Goal: Task Accomplishment & Management: Manage account settings

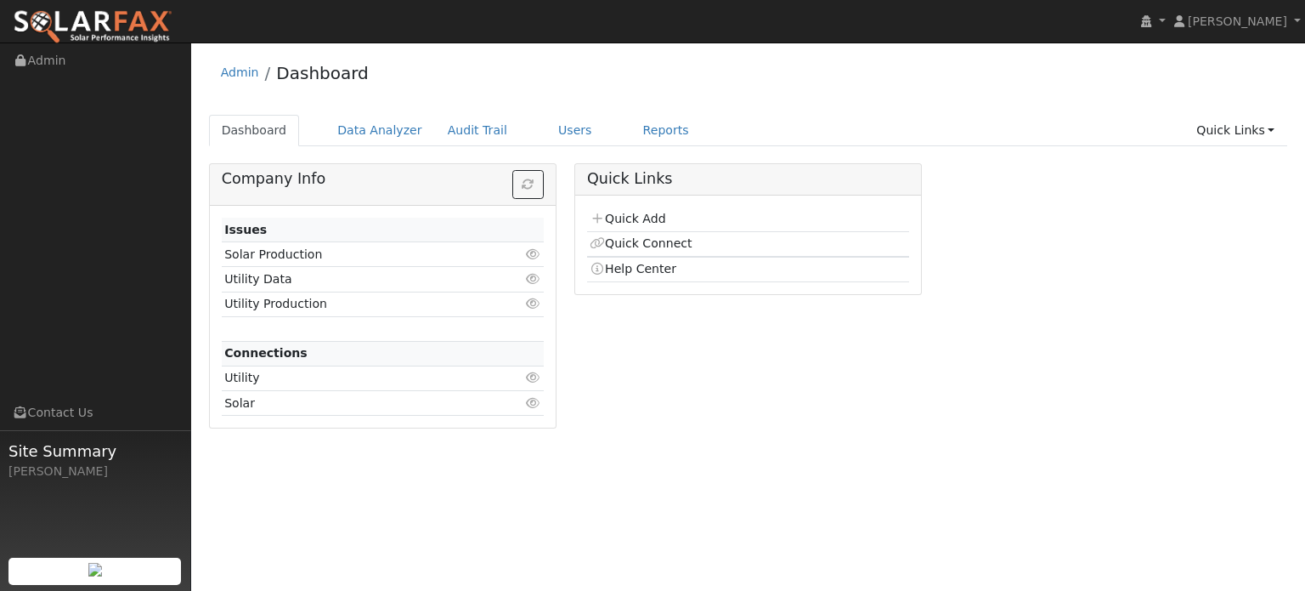
click at [778, 100] on div "Admin Dashboard" at bounding box center [748, 77] width 1079 height 52
click at [551, 132] on link "Users" at bounding box center [575, 130] width 59 height 31
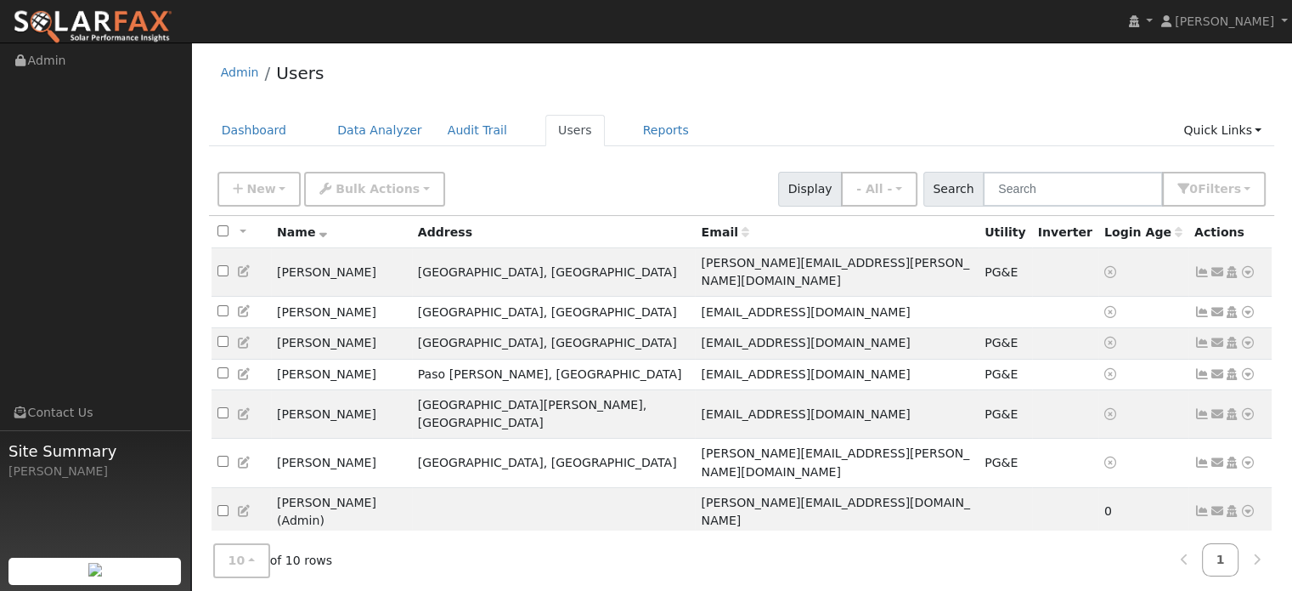
click at [561, 179] on div "New Add User Quick Add Quick Connect Quick Convert Lead Bulk Actions Send Email…" at bounding box center [741, 186] width 1055 height 41
click at [269, 188] on span "New" at bounding box center [260, 189] width 29 height 14
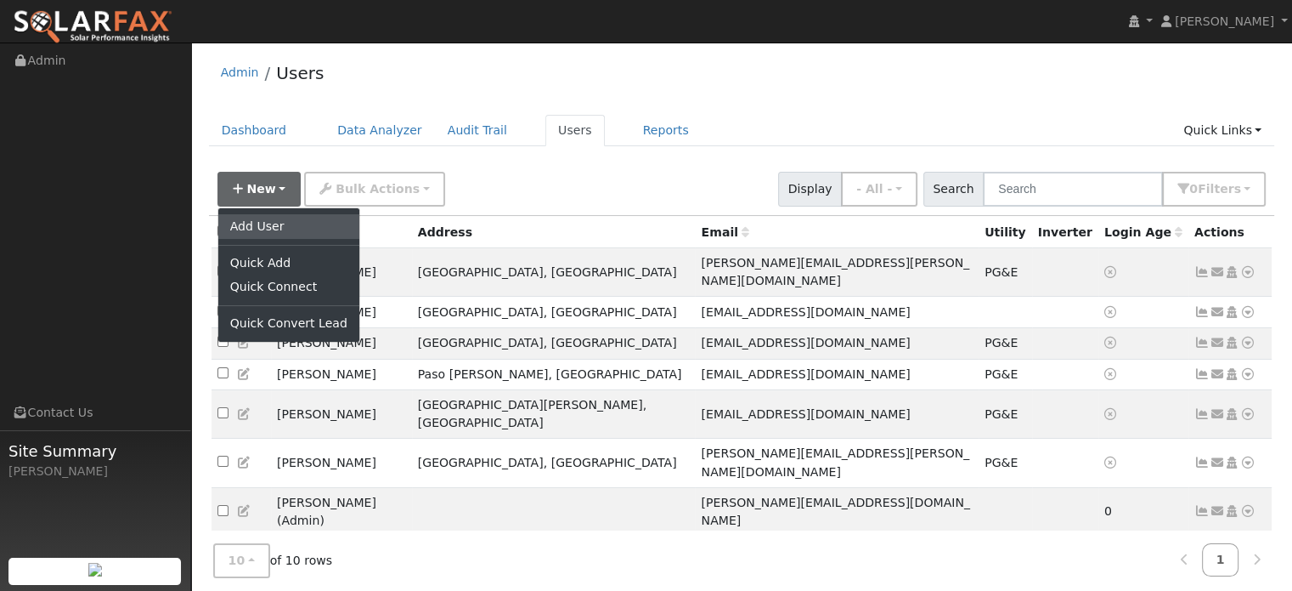
click at [268, 223] on link "Add User" at bounding box center [288, 226] width 141 height 24
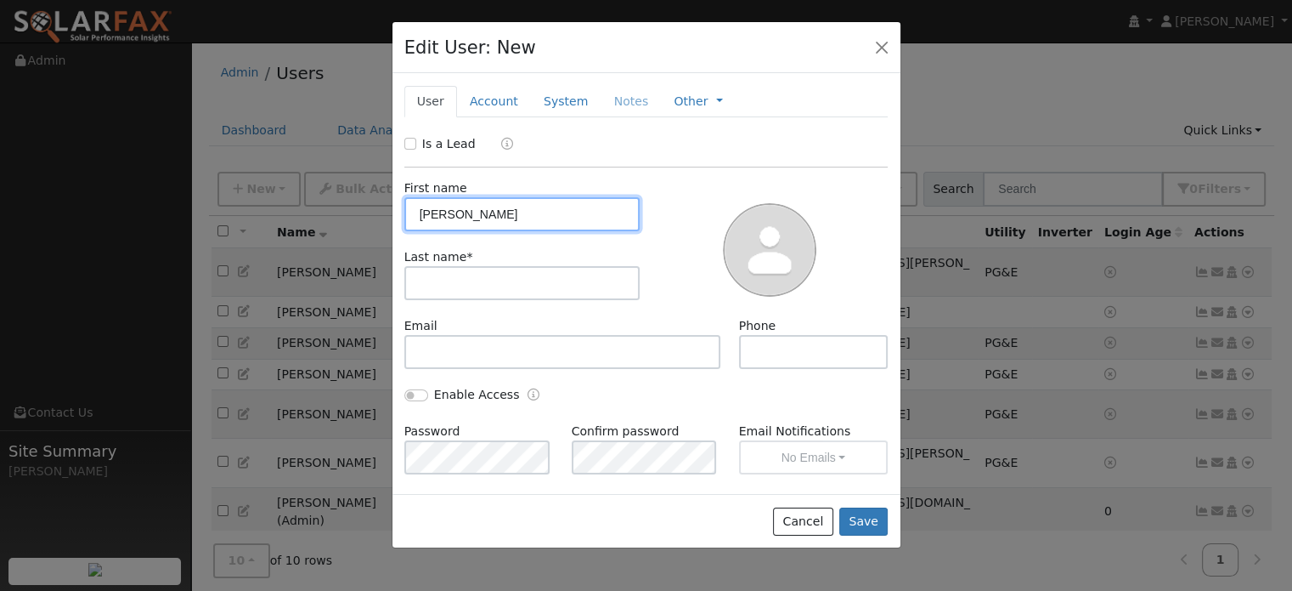
type input "Lizebeth"
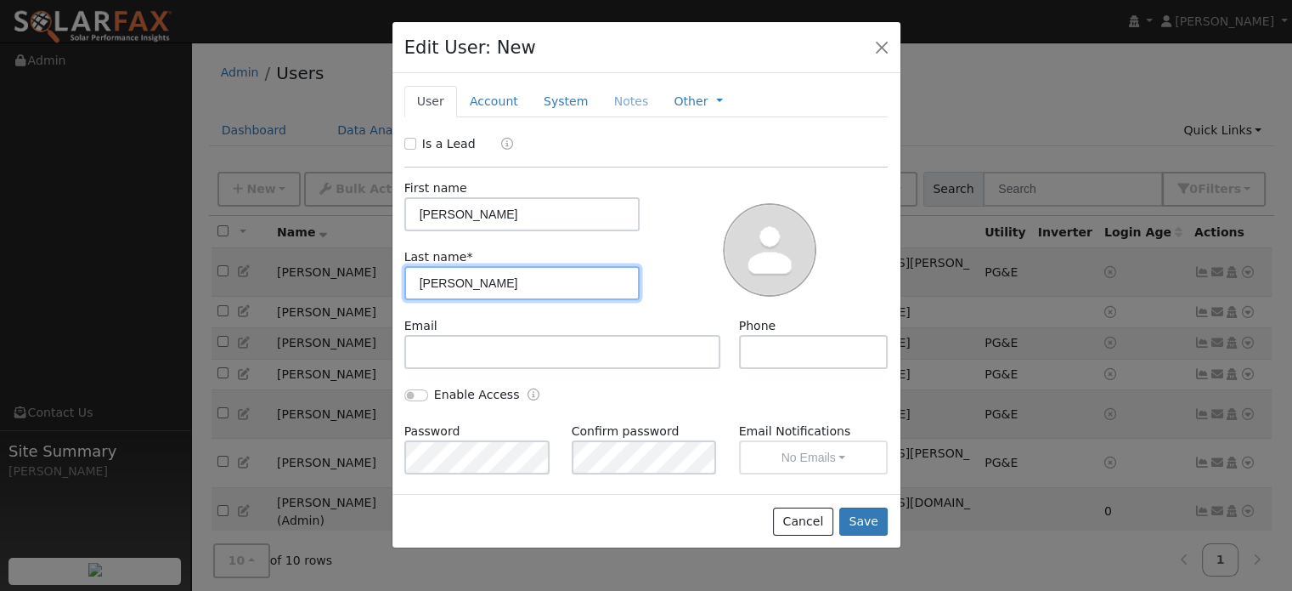
type input "Thompson"
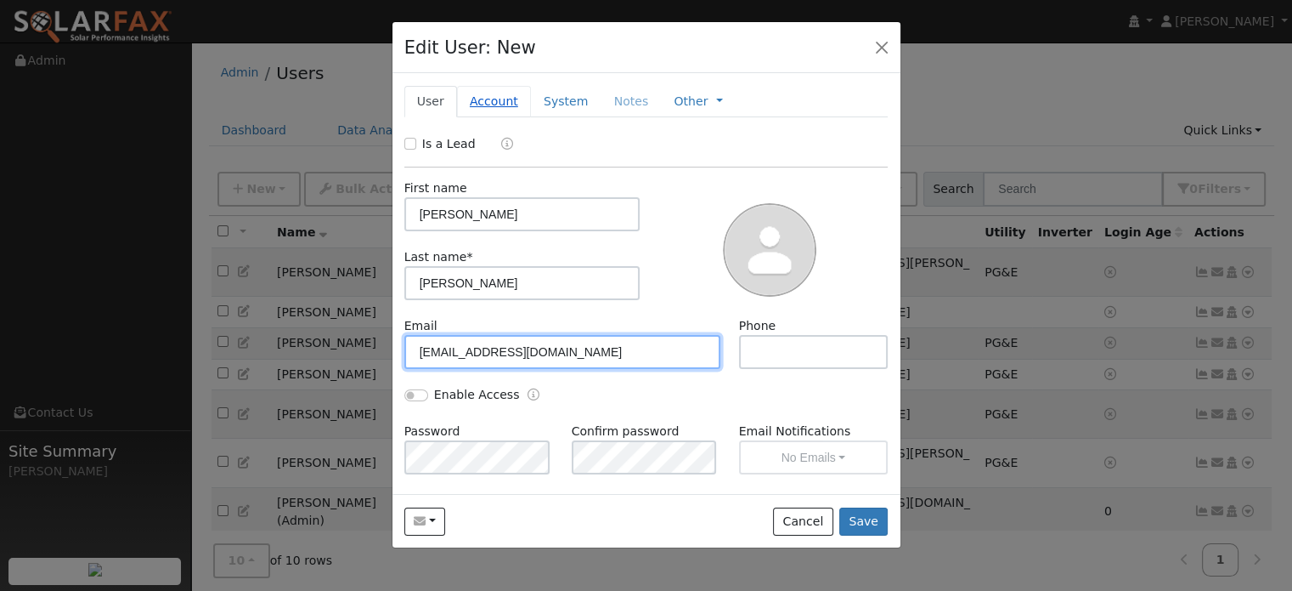
type input "lschleme@calpoly.edu"
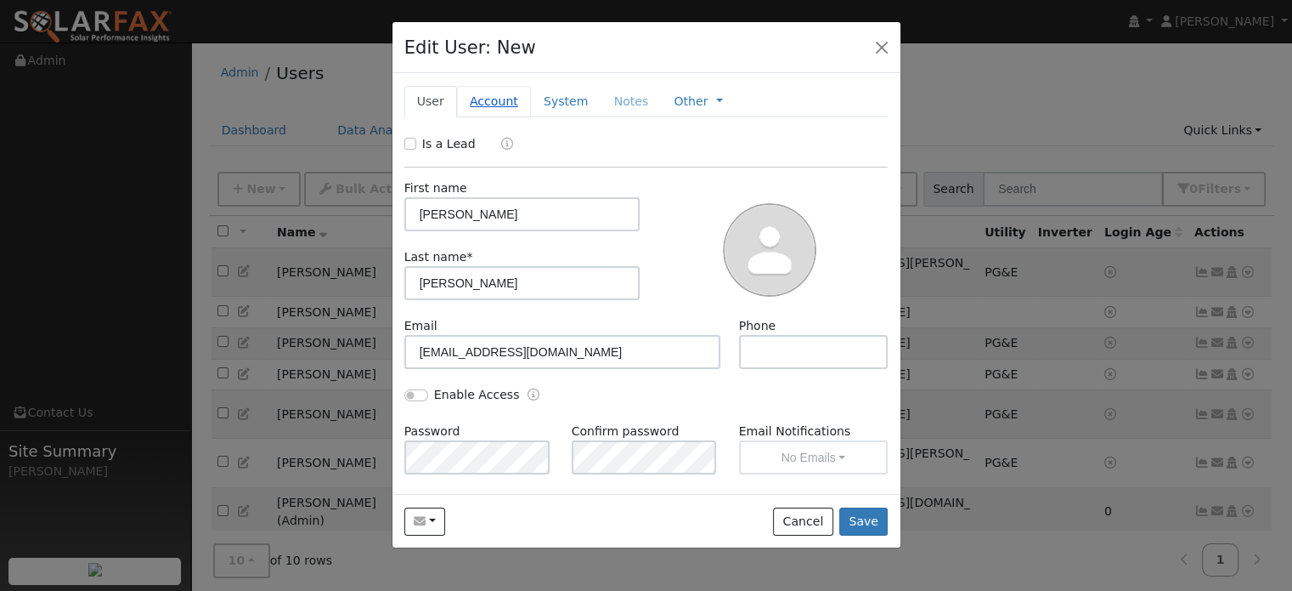
click at [484, 103] on link "Account" at bounding box center [494, 101] width 74 height 31
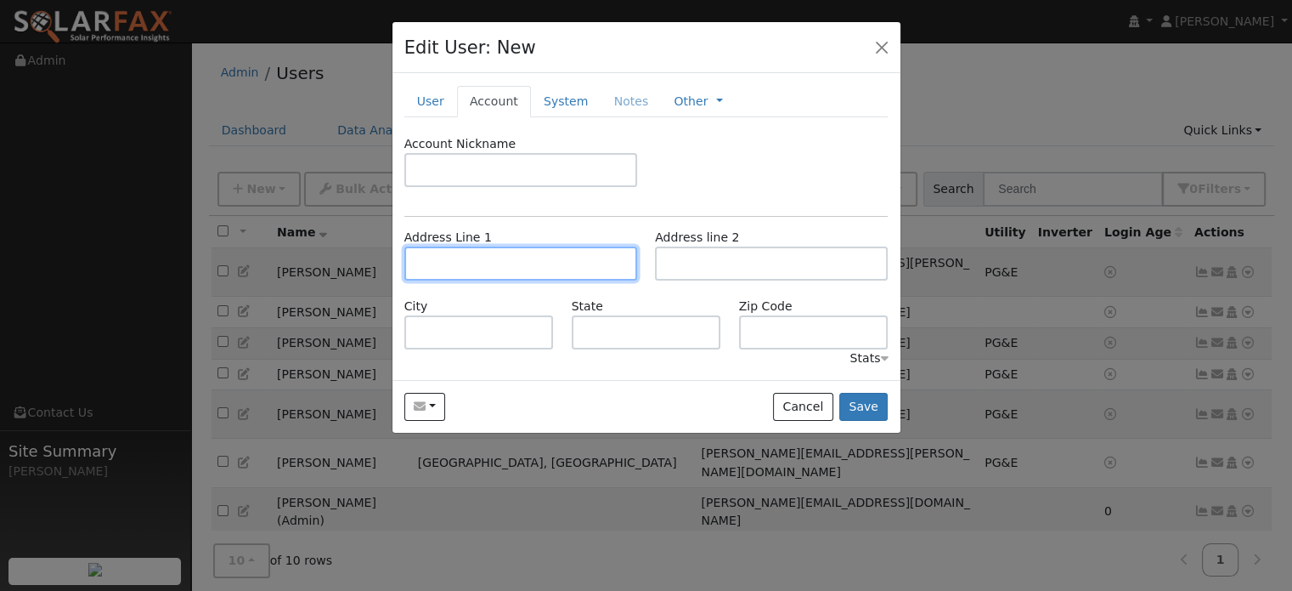
click at [428, 264] on input "text" at bounding box center [520, 263] width 233 height 34
type input "1741 Lima Drive"
type input "San Luis Obispo"
type input "CA"
type input "93405"
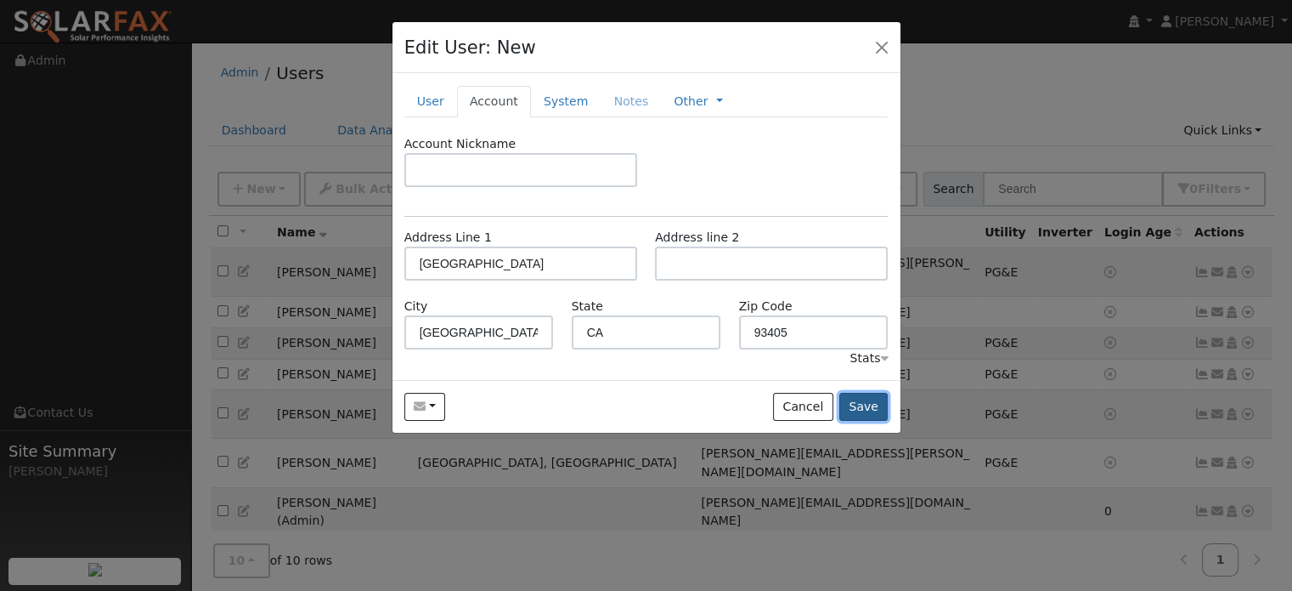
click at [874, 410] on button "Save" at bounding box center [864, 407] width 49 height 29
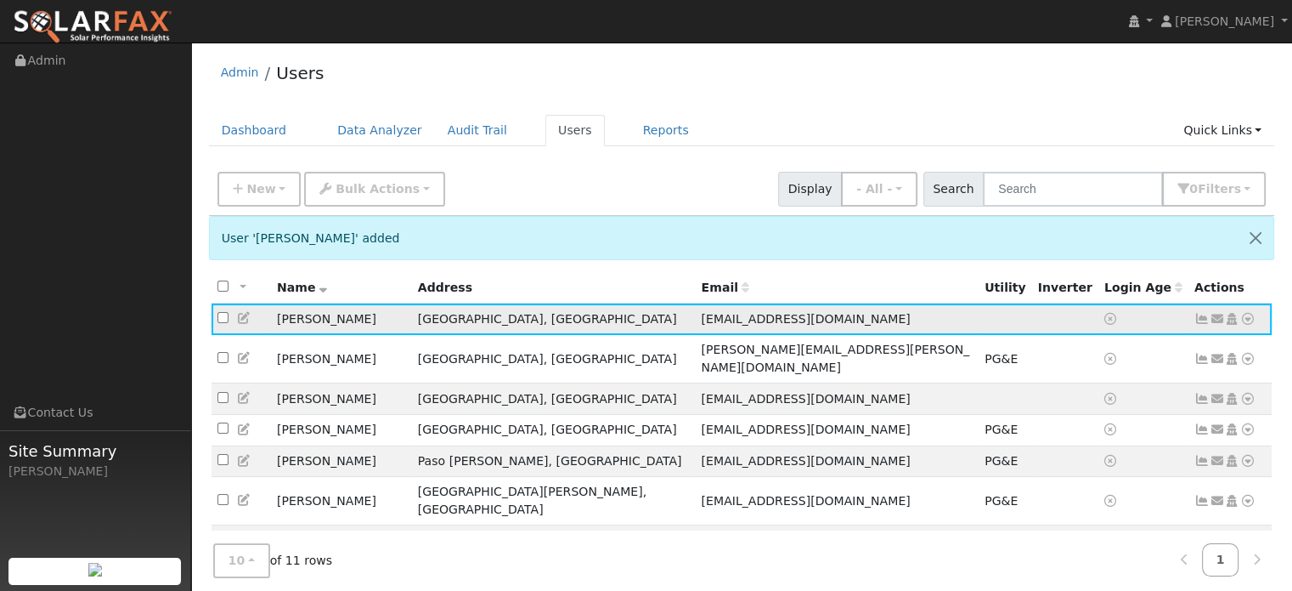
click at [1251, 318] on icon at bounding box center [1248, 319] width 15 height 12
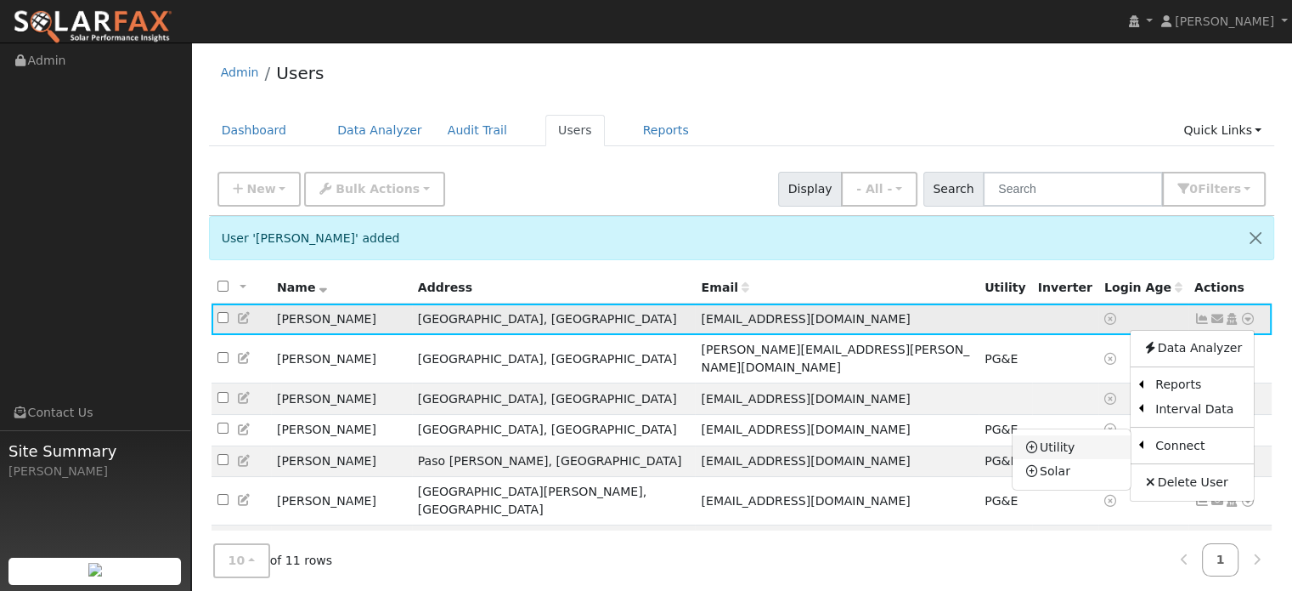
click at [1077, 444] on link "Utility" at bounding box center [1072, 447] width 118 height 24
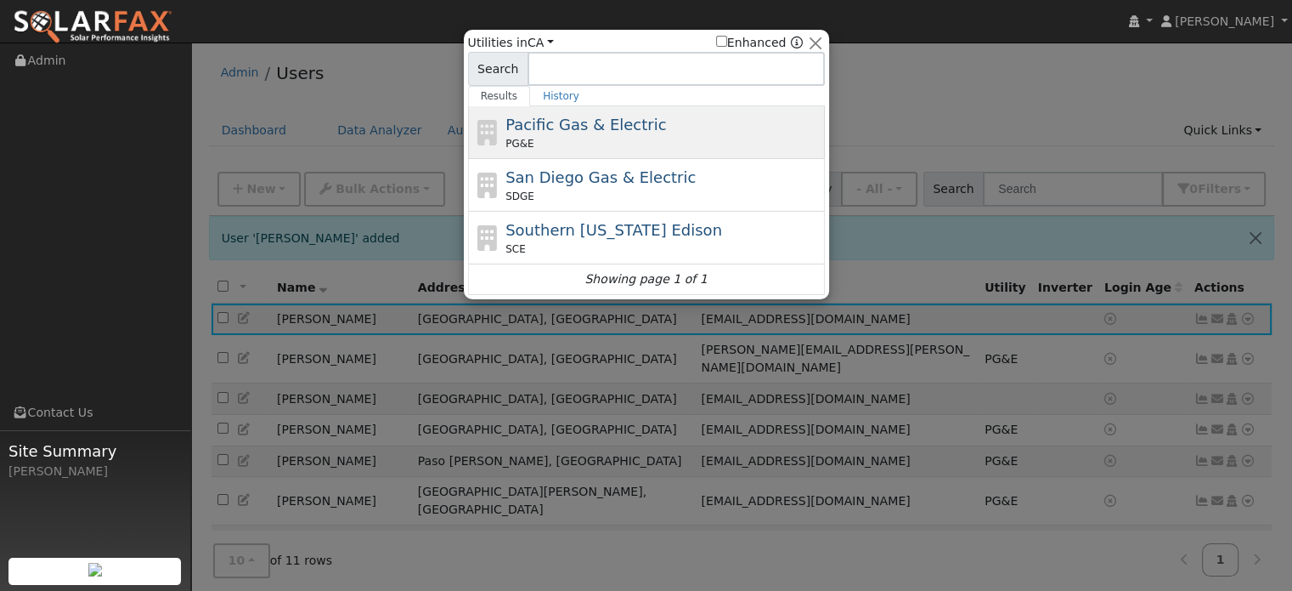
click at [603, 127] on span "Pacific Gas & Electric" at bounding box center [586, 125] width 161 height 18
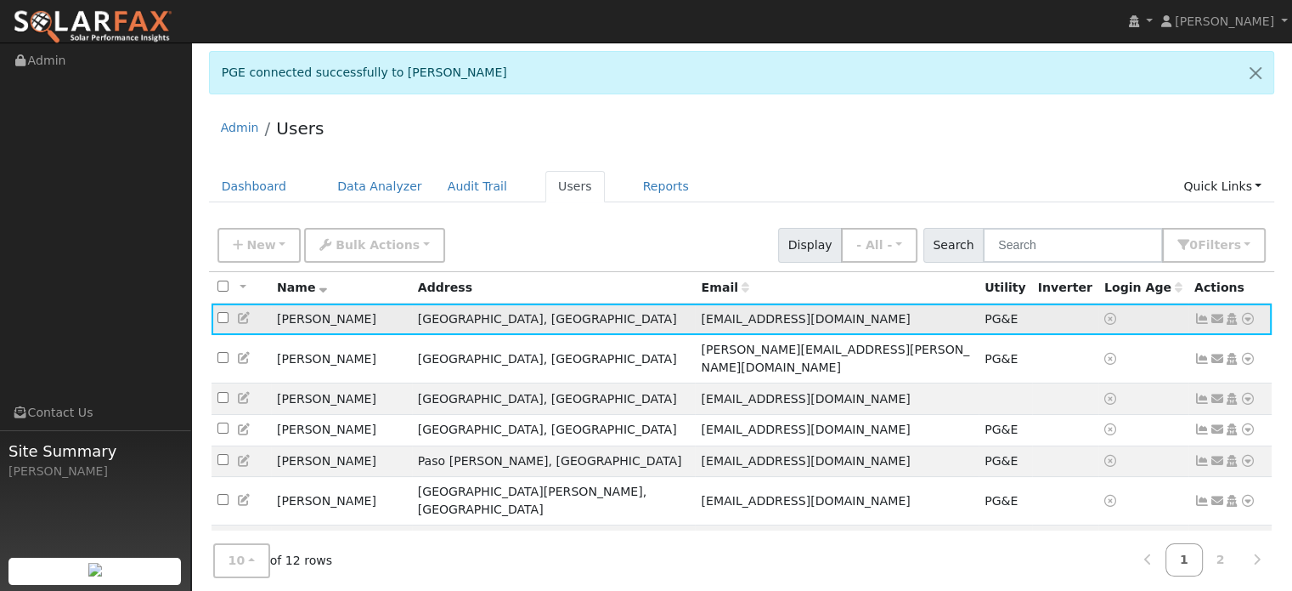
click at [1199, 316] on icon at bounding box center [1202, 319] width 15 height 12
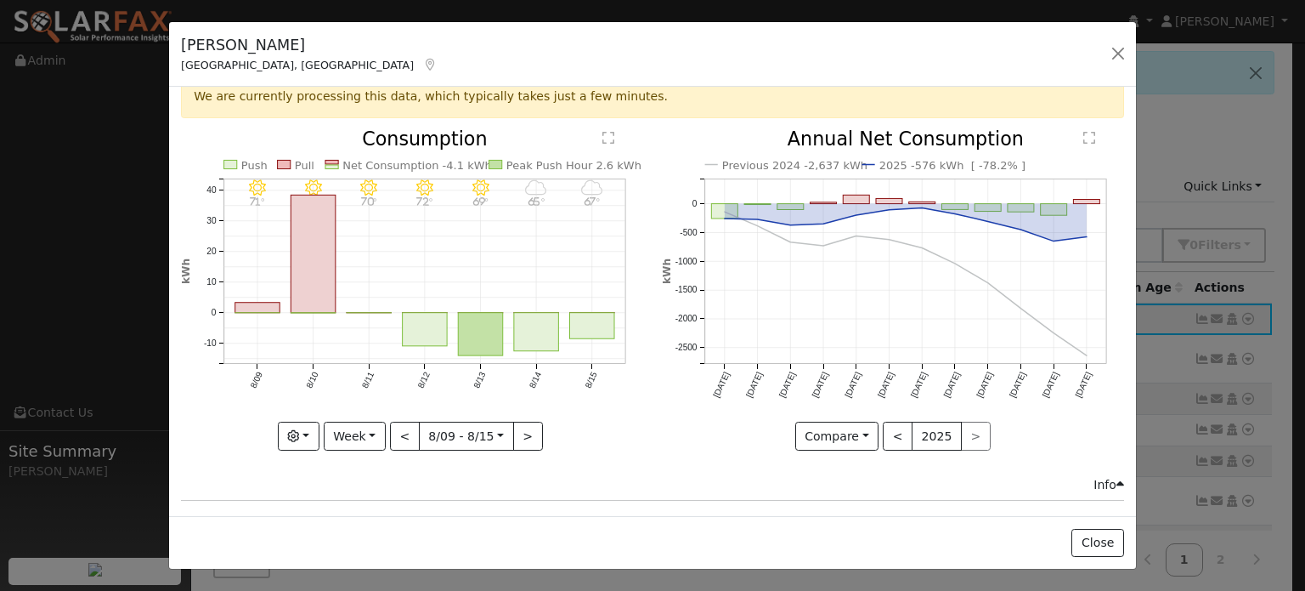
scroll to position [51, 0]
click at [405, 427] on button "<" at bounding box center [405, 435] width 30 height 29
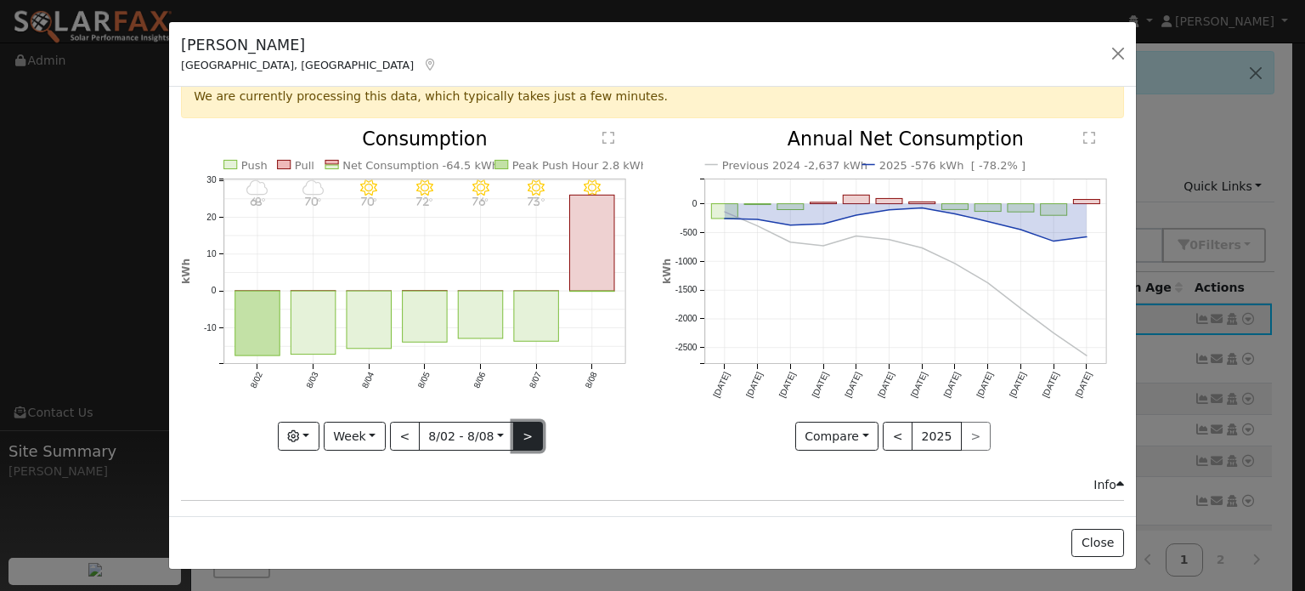
click at [518, 433] on button ">" at bounding box center [528, 435] width 30 height 29
type input "2025-08-09"
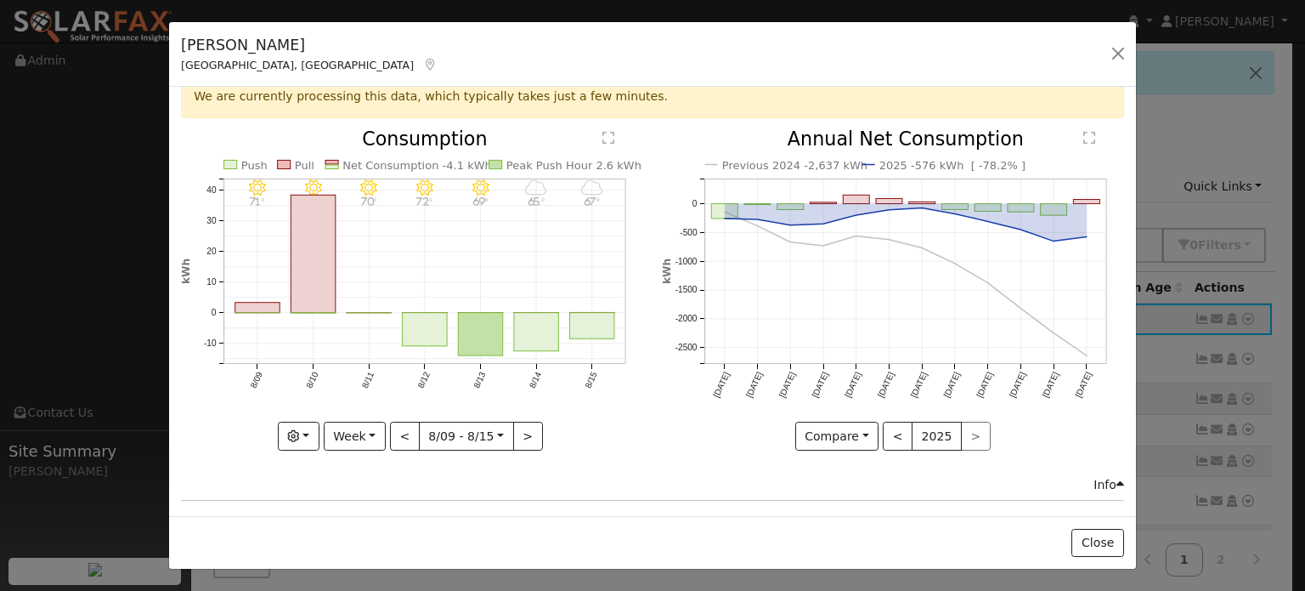
click at [653, 405] on div "Previous 2024 -2,637 kWh 2025 -576 kWh [ -78.2% ] Aug '24 Sep '24 Oct '24 Nov '…" at bounding box center [893, 303] width 480 height 346
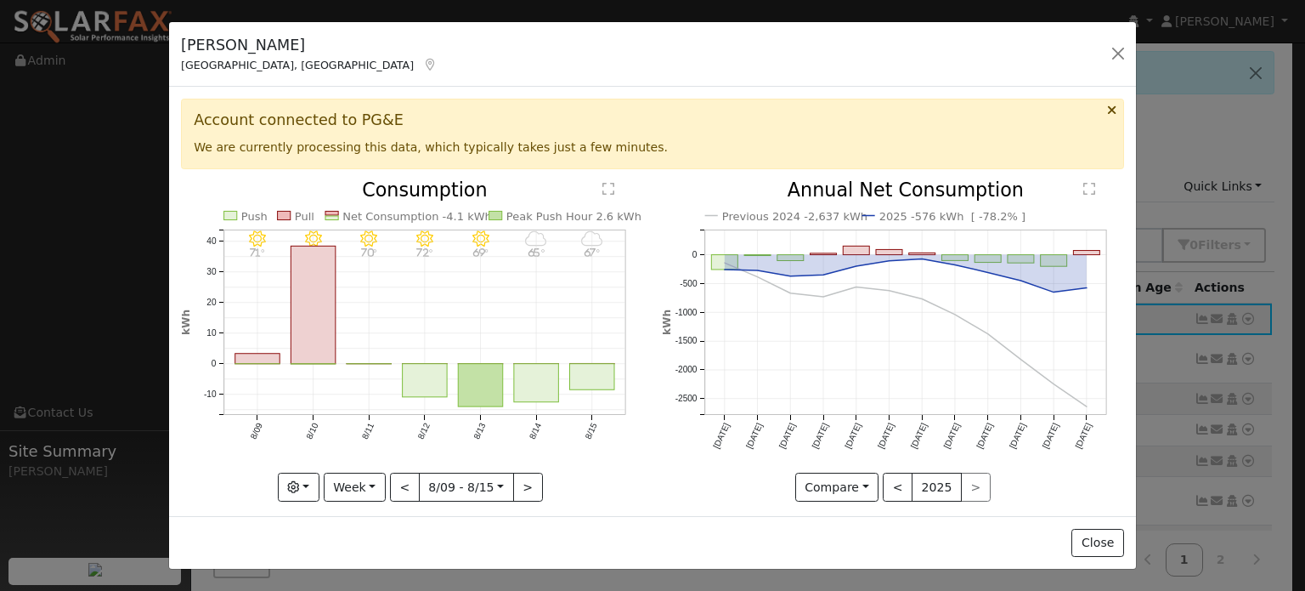
click at [653, 214] on div "Previous 2024 -2,637 kWh 2025 -576 kWh [ -78.2% ] Aug '24 Sep '24 Oct '24 Nov '…" at bounding box center [893, 354] width 480 height 346
click at [1099, 543] on button "Close" at bounding box center [1098, 543] width 52 height 29
